Goal: Task Accomplishment & Management: Complete application form

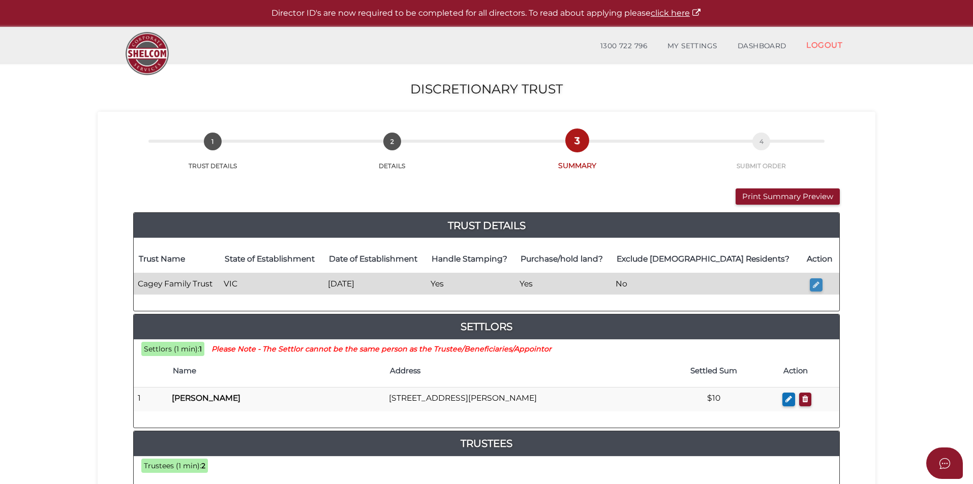
click at [817, 286] on icon "button" at bounding box center [816, 285] width 7 height 8
type input "Cagey Family Trust"
type input "[DATE]"
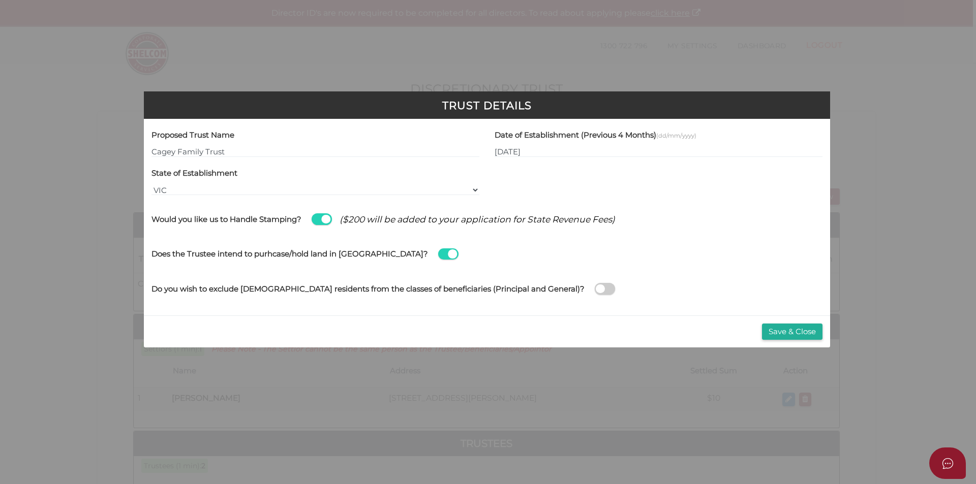
click at [595, 288] on span at bounding box center [605, 289] width 20 height 12
click at [0, 0] on input "checkbox" at bounding box center [0, 0] width 0 height 0
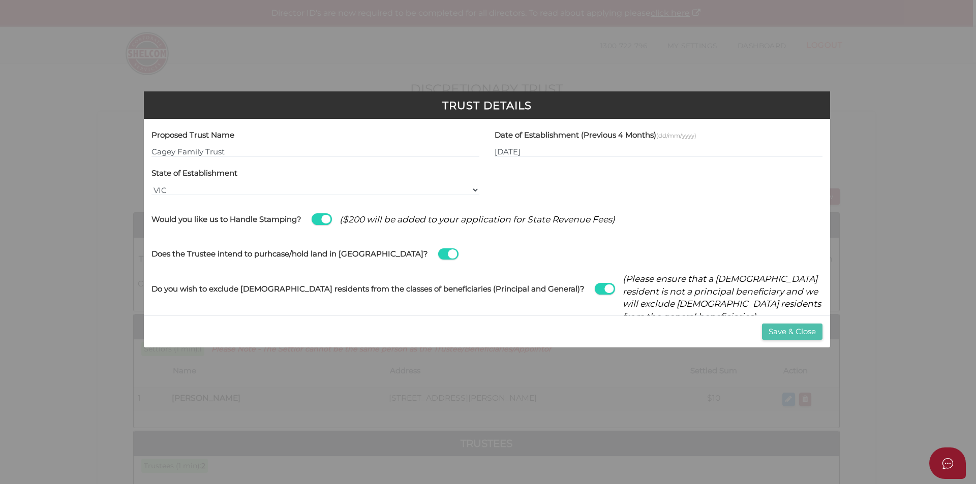
click at [791, 327] on button "Save & Close" at bounding box center [792, 332] width 60 height 17
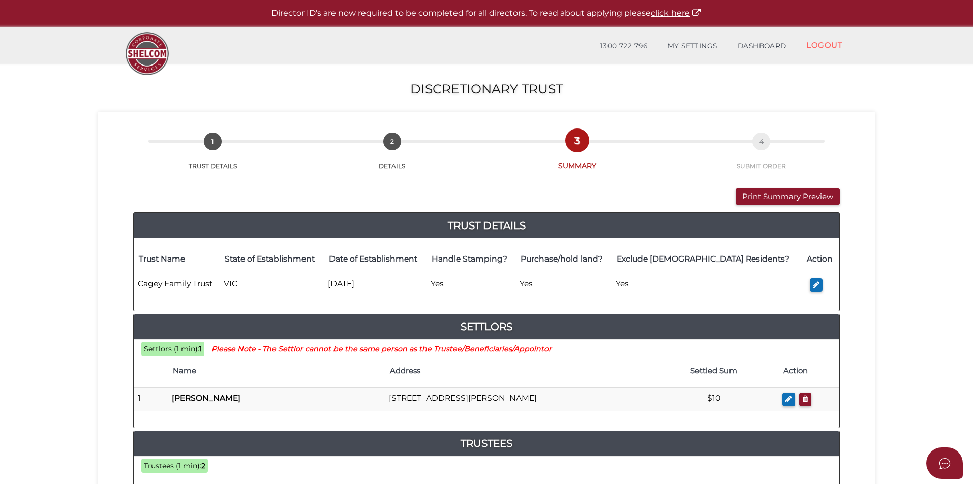
scroll to position [51, 0]
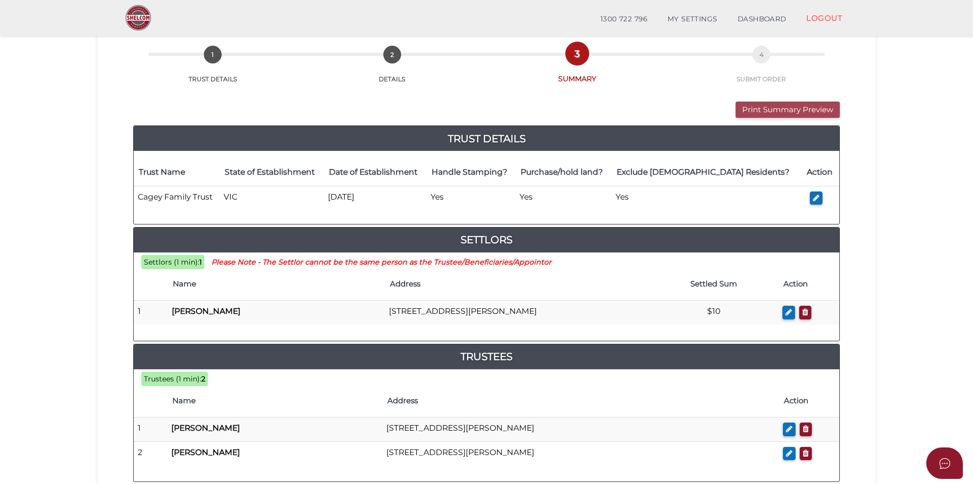
click at [827, 105] on button "Print Summary Preview" at bounding box center [787, 110] width 104 height 17
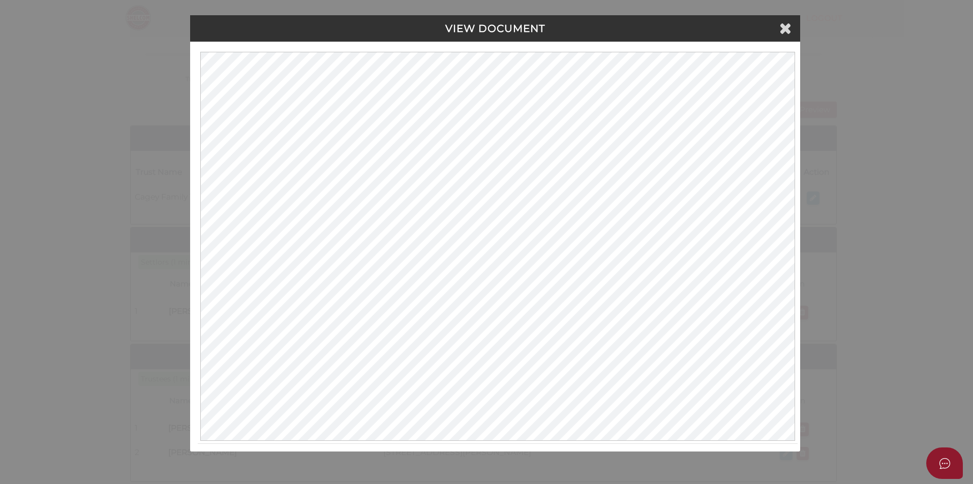
scroll to position [0, 0]
drag, startPoint x: 782, startPoint y: 34, endPoint x: 788, endPoint y: 32, distance: 5.8
click at [788, 32] on icon at bounding box center [787, 27] width 12 height 15
